Goal: Transaction & Acquisition: Download file/media

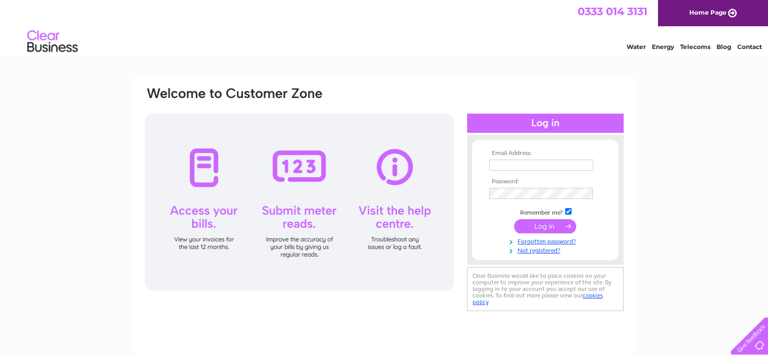
click at [518, 165] on input "text" at bounding box center [541, 165] width 104 height 11
type input "rx-pharmacy-village@outlook.com"
click at [555, 229] on input "submit" at bounding box center [545, 226] width 62 height 14
click at [514, 219] on input "submit" at bounding box center [545, 226] width 62 height 14
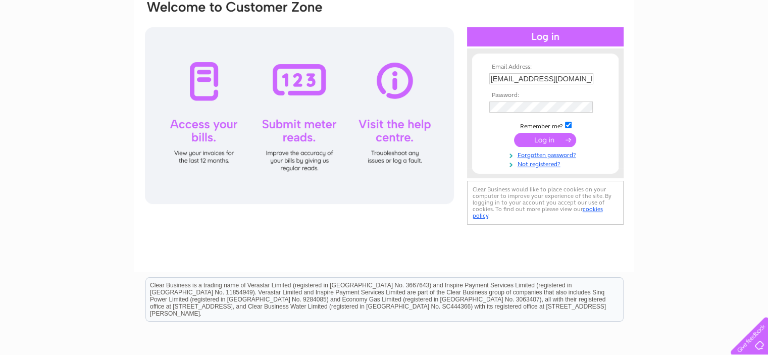
scroll to position [67, 0]
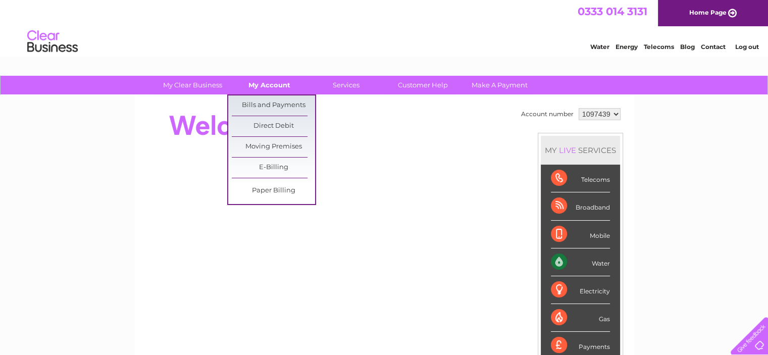
click at [274, 83] on link "My Account" at bounding box center [269, 85] width 83 height 19
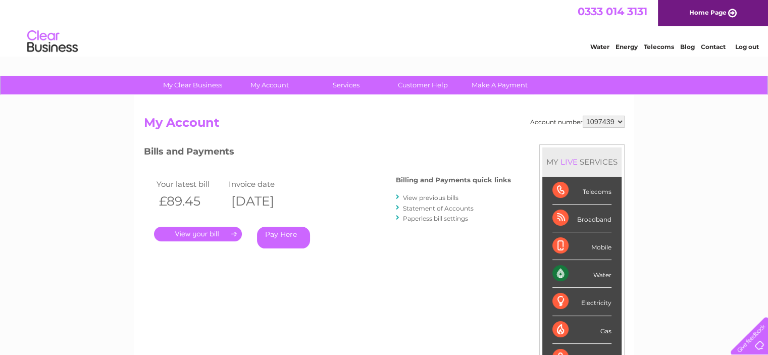
click at [455, 195] on link "View previous bills" at bounding box center [431, 198] width 56 height 8
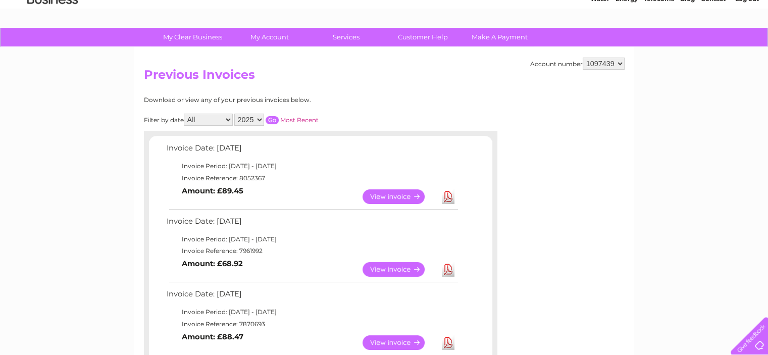
scroll to position [67, 0]
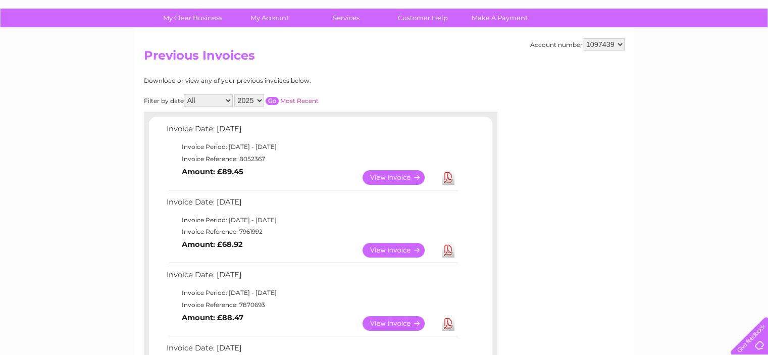
click at [396, 247] on link "View" at bounding box center [400, 250] width 74 height 15
click at [401, 251] on link "View" at bounding box center [400, 250] width 74 height 15
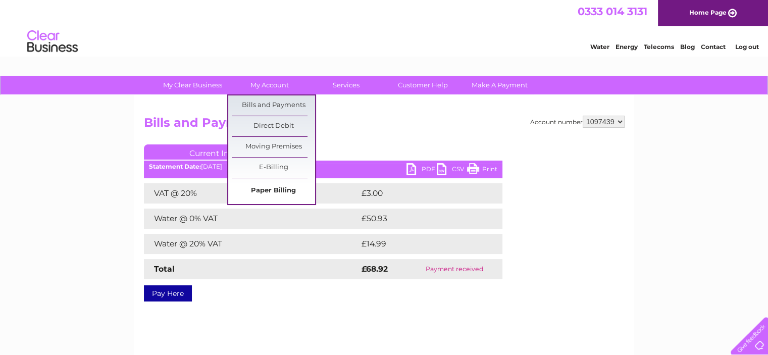
click at [262, 191] on link "Paper Billing" at bounding box center [273, 191] width 83 height 20
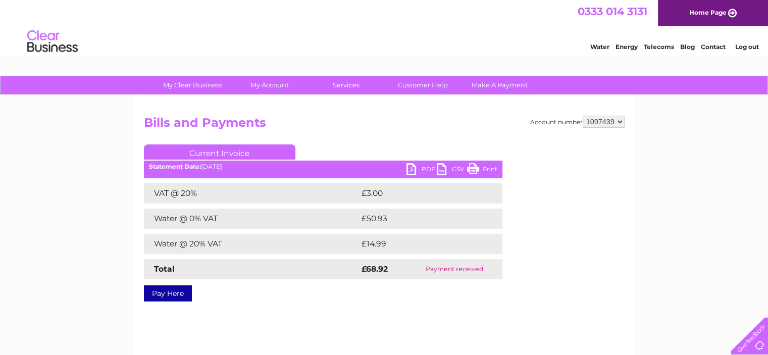
click at [414, 167] on link "PDF" at bounding box center [422, 170] width 30 height 15
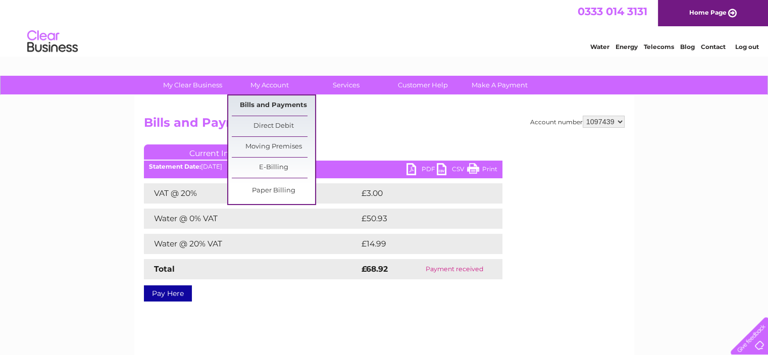
click at [262, 103] on link "Bills and Payments" at bounding box center [273, 105] width 83 height 20
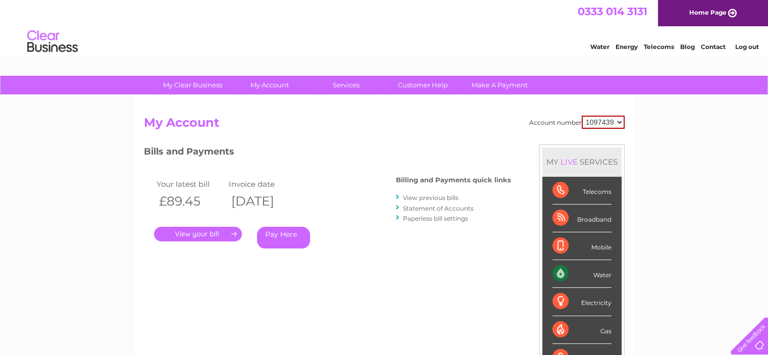
click at [425, 198] on link "View previous bills" at bounding box center [431, 198] width 56 height 8
click at [396, 194] on div at bounding box center [398, 197] width 5 height 10
click at [415, 195] on link "View previous bills" at bounding box center [431, 198] width 56 height 8
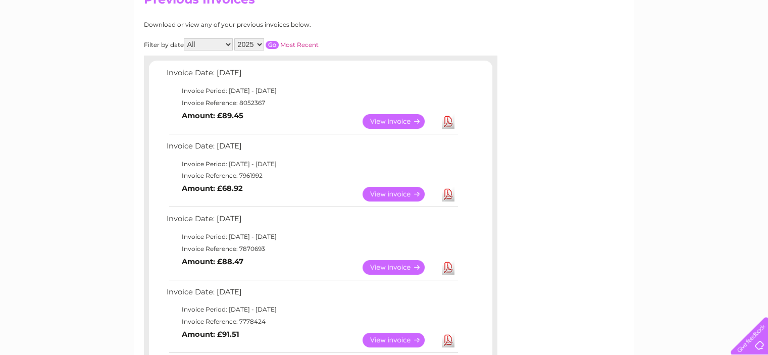
scroll to position [134, 0]
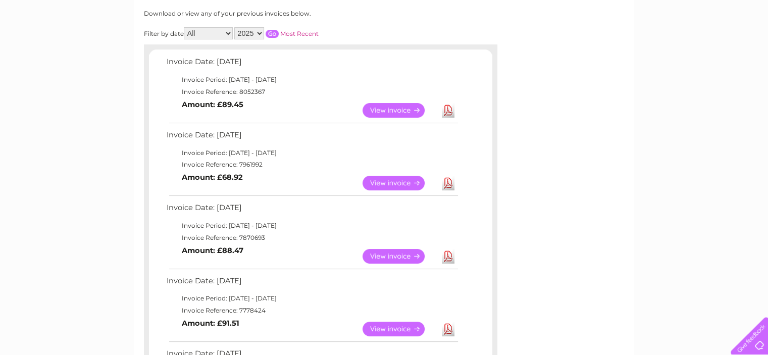
click at [446, 179] on link "Download" at bounding box center [448, 183] width 13 height 15
click at [448, 183] on link "Download" at bounding box center [448, 183] width 13 height 15
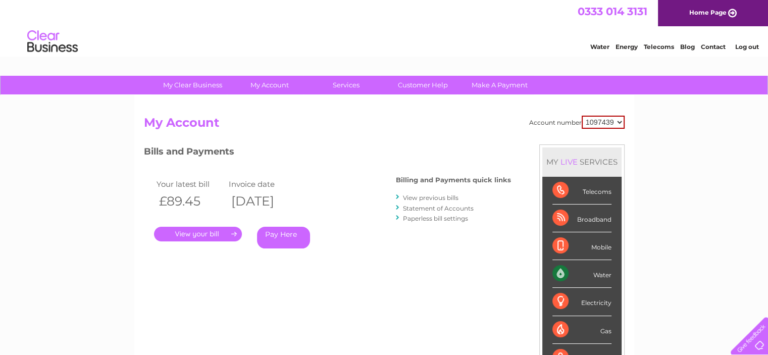
click at [748, 45] on link "Log out" at bounding box center [747, 47] width 24 height 8
